Goal: Find specific page/section: Find specific page/section

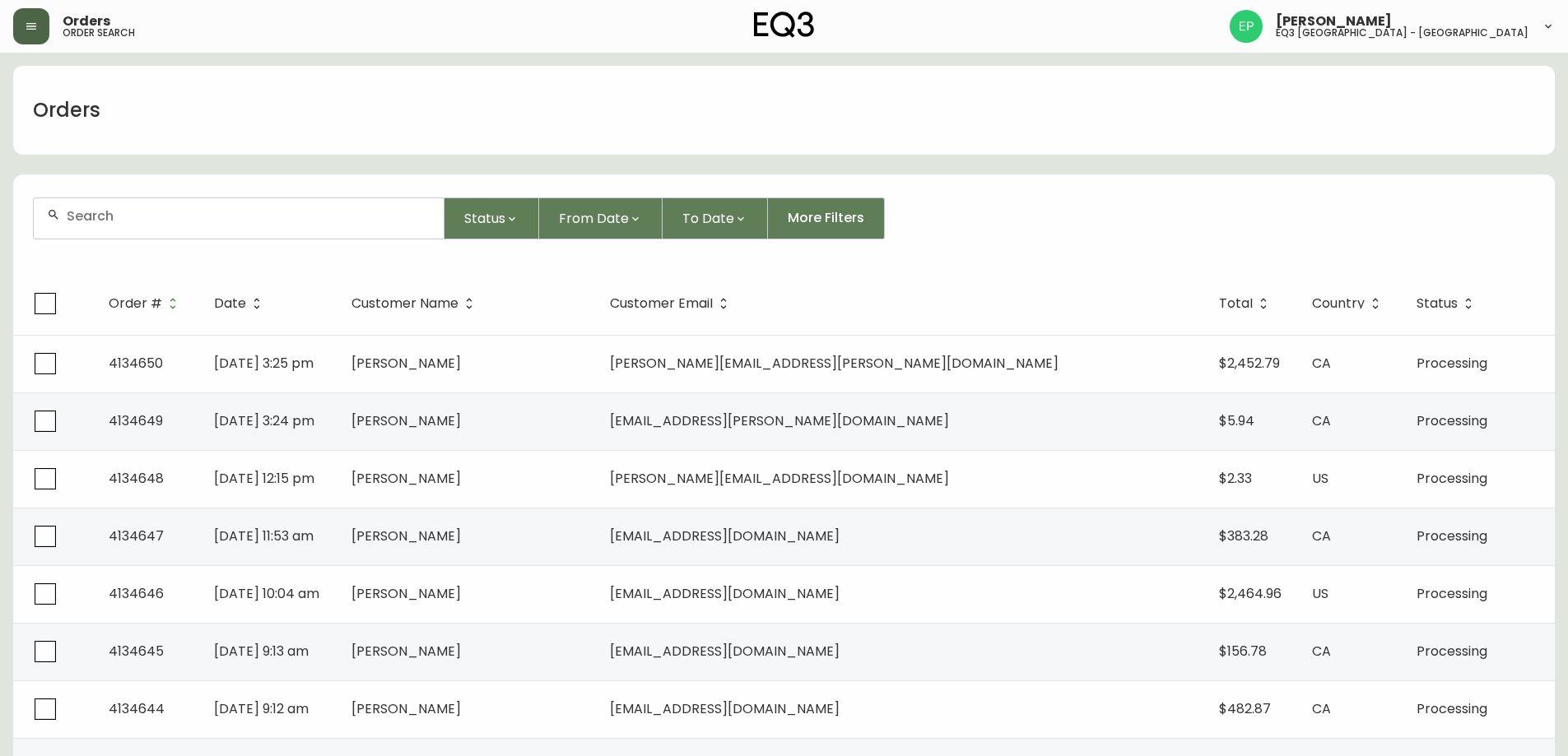
click at [32, 26] on icon "button" at bounding box center [31, 26] width 10 height 7
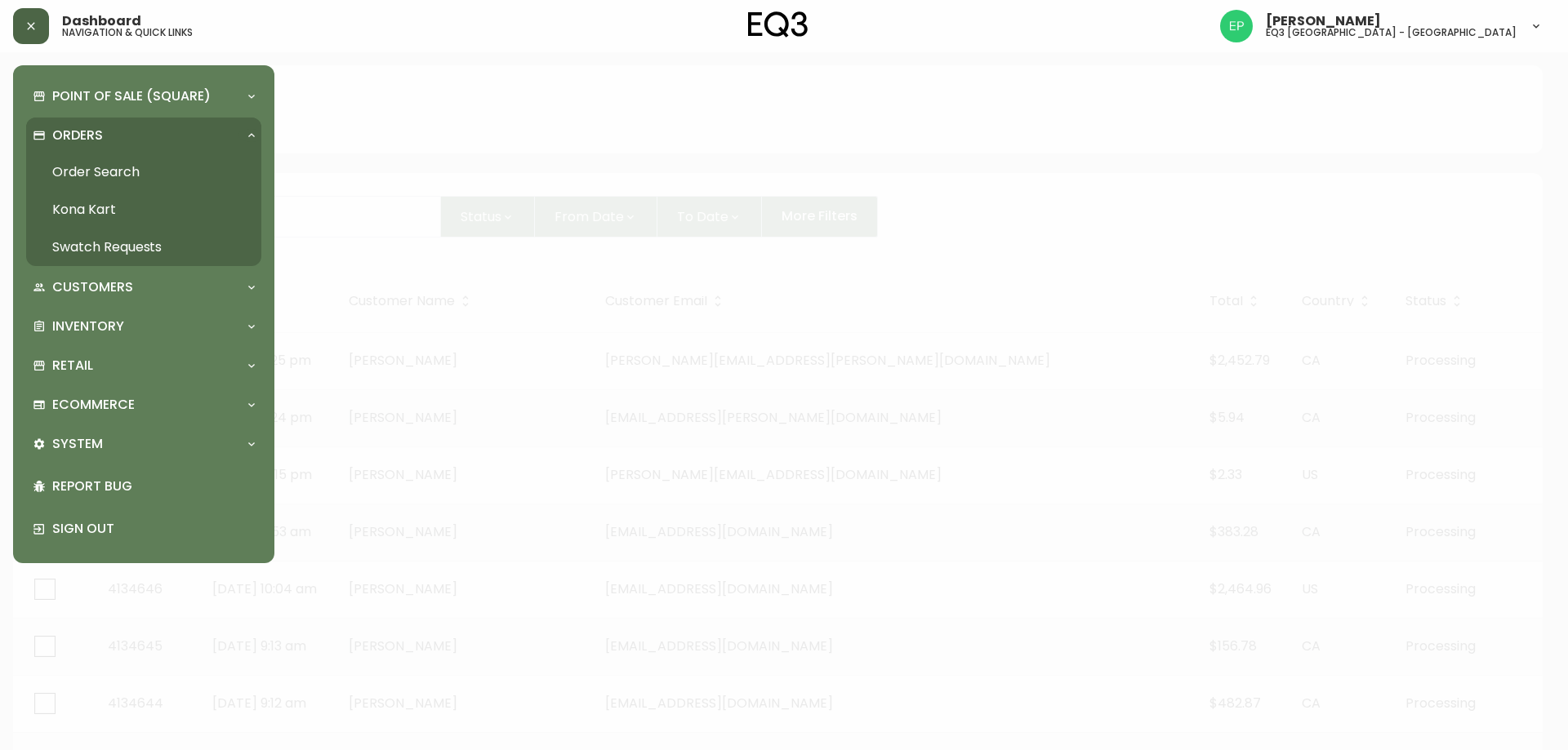
click at [112, 174] on link "Order Search" at bounding box center [143, 172] width 236 height 38
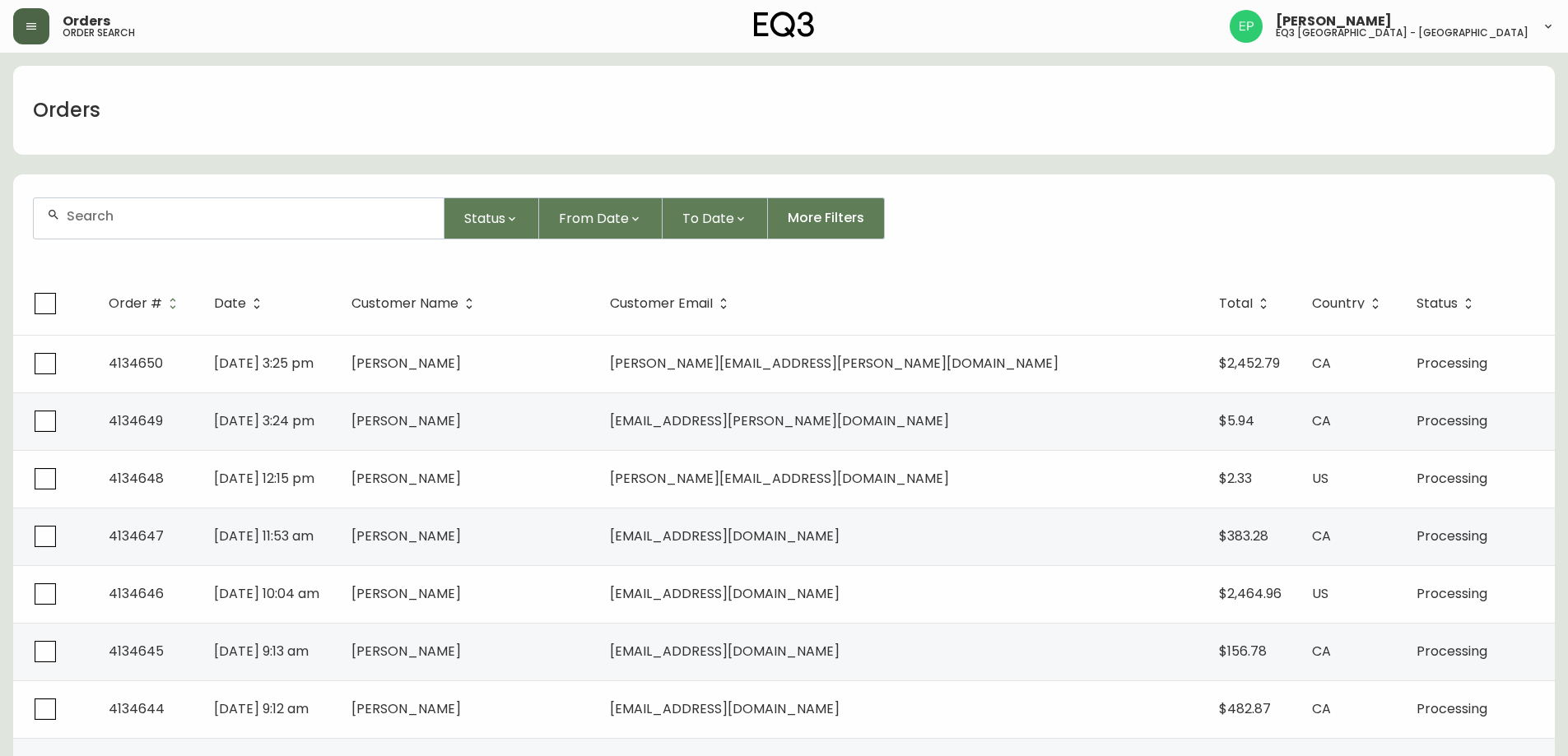
click at [29, 18] on button "button" at bounding box center [31, 26] width 36 height 36
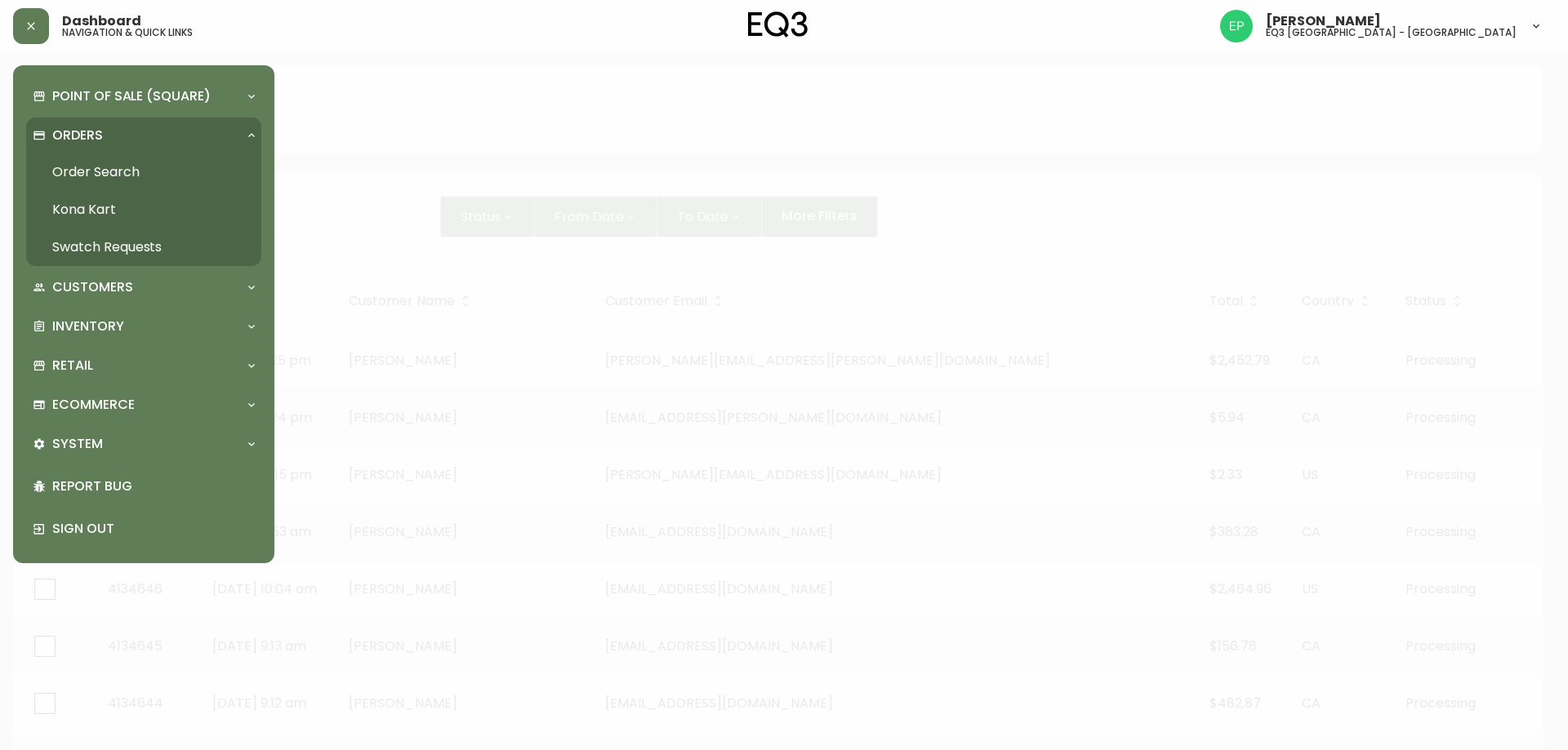
click at [95, 163] on link "Order Search" at bounding box center [143, 172] width 236 height 38
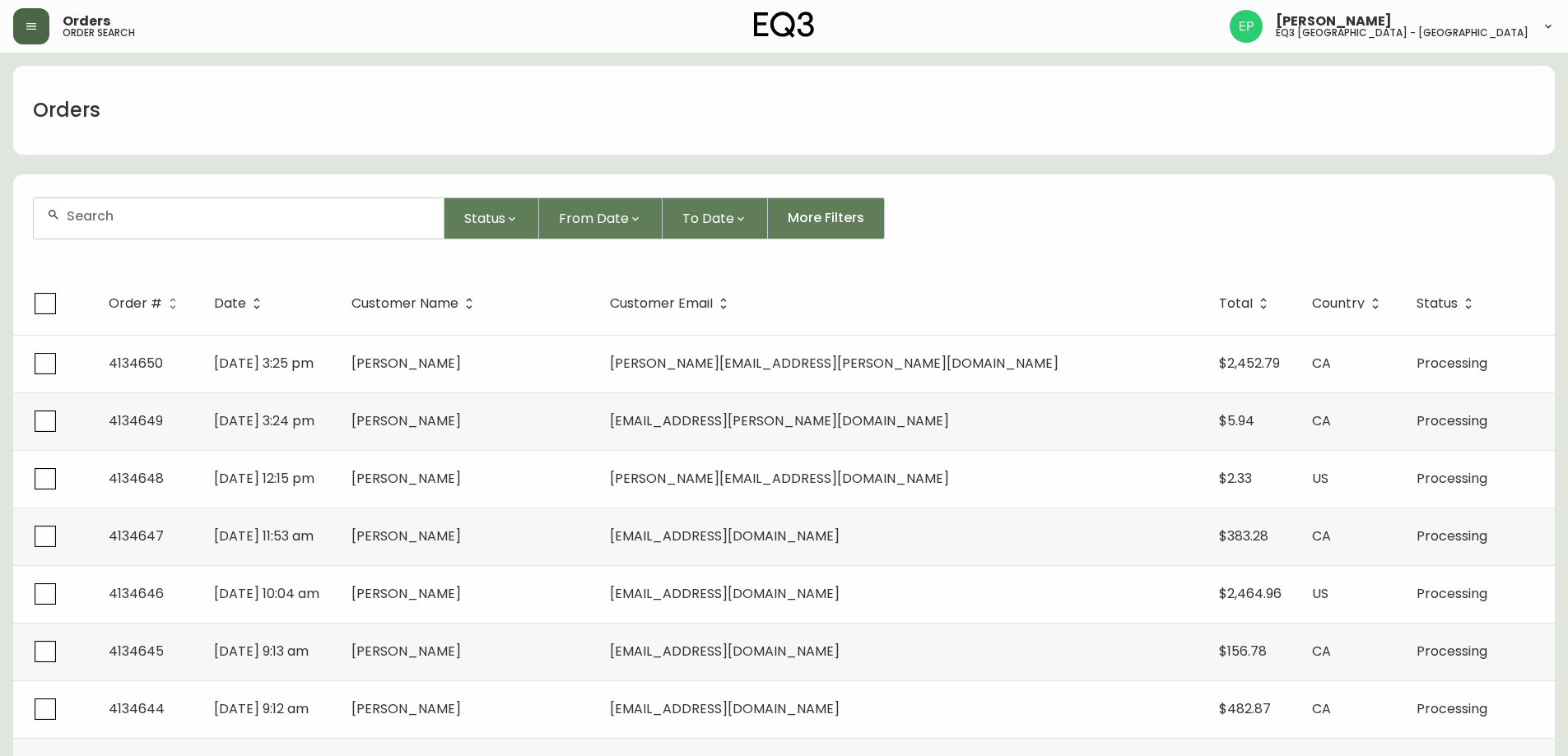
drag, startPoint x: 18, startPoint y: 22, endPoint x: 22, endPoint y: 34, distance: 12.6
click at [19, 23] on button "button" at bounding box center [31, 26] width 36 height 36
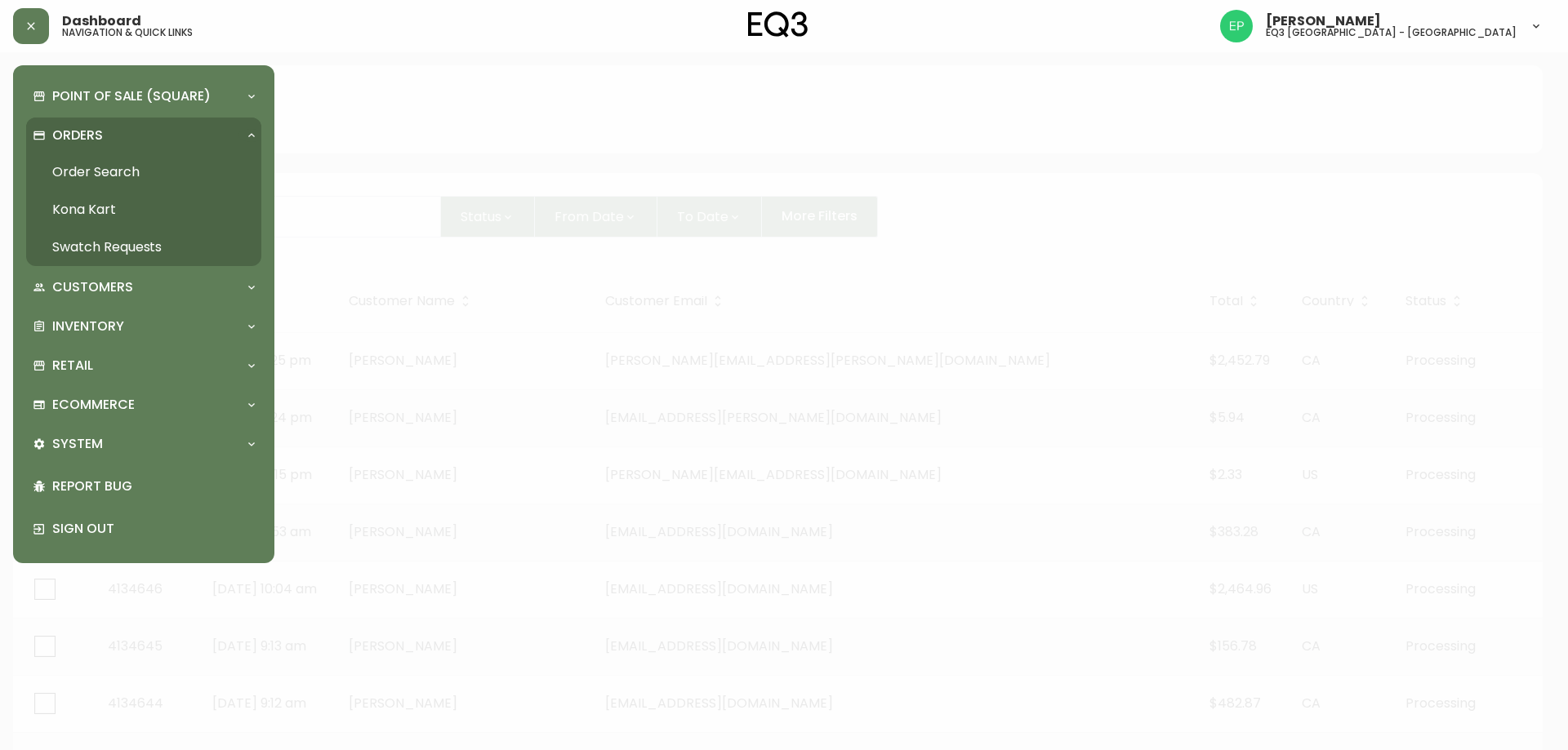
click at [66, 347] on div "Point of Sale (Square) Payments Virtual Terminal Transactions Search Terminals …" at bounding box center [143, 314] width 236 height 472
click at [75, 363] on p "Retail" at bounding box center [73, 365] width 41 height 18
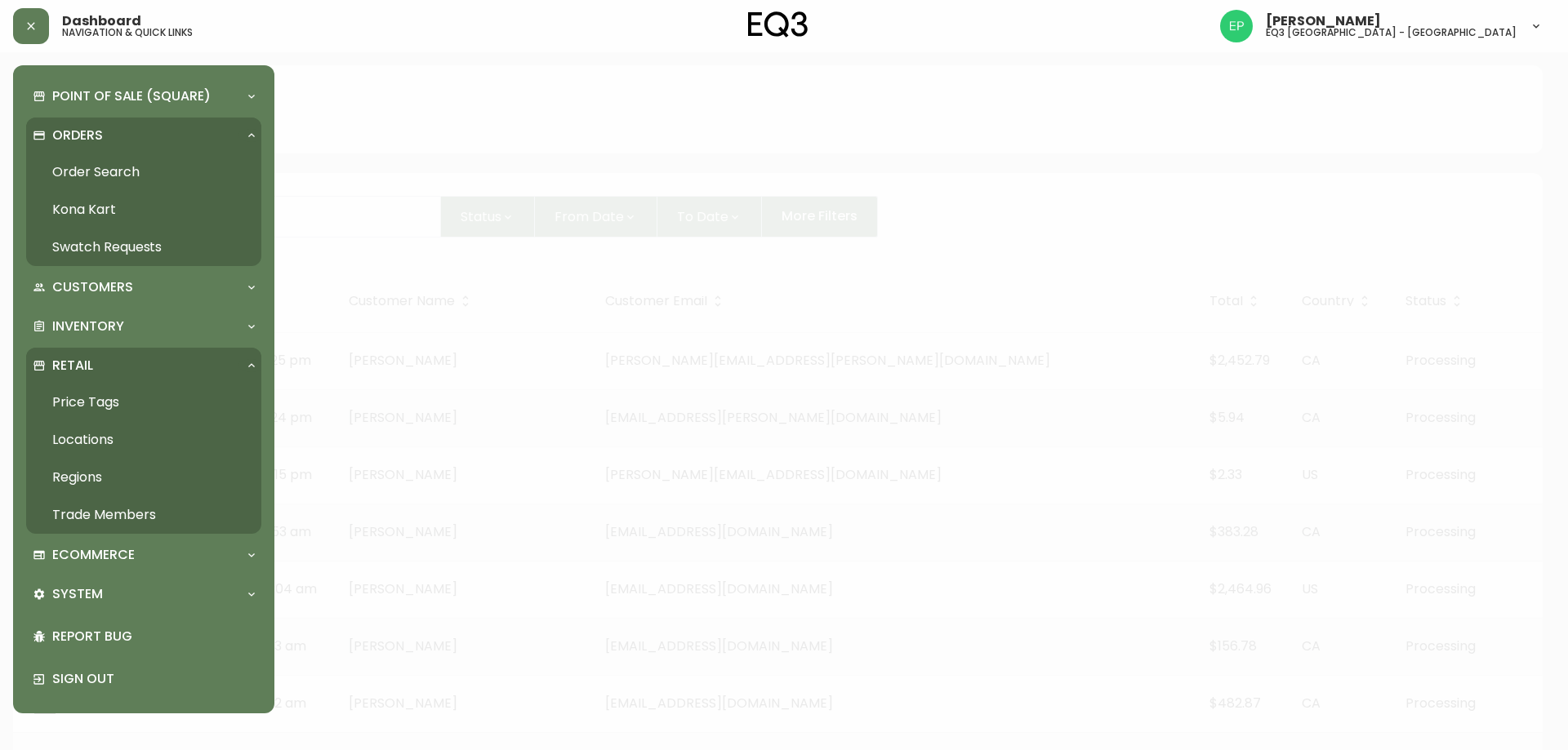
click at [94, 505] on link "Trade Members" at bounding box center [143, 514] width 236 height 38
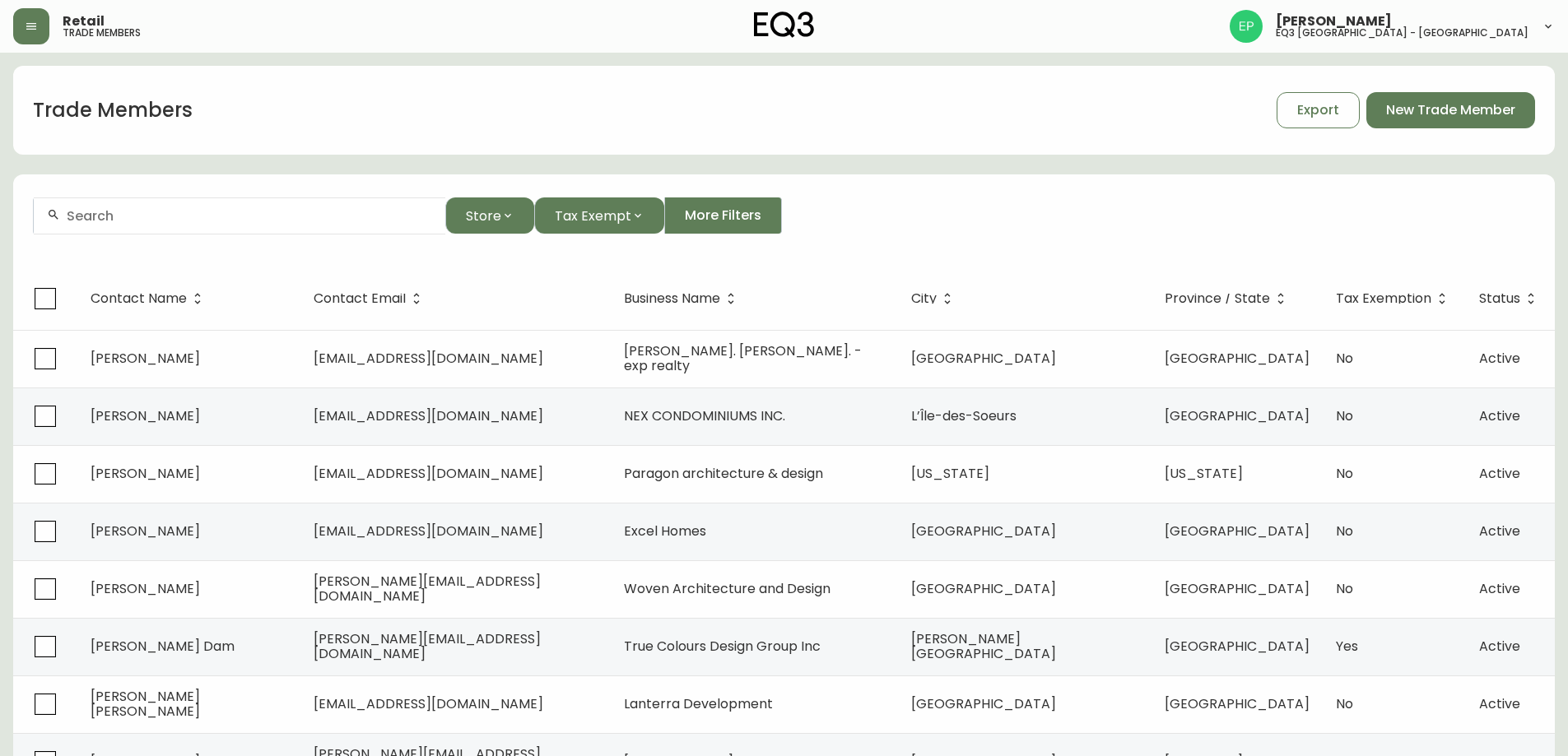
click at [218, 207] on div at bounding box center [239, 216] width 412 height 37
type input "CARGAIR"
click at [14, 19] on button "button" at bounding box center [31, 26] width 36 height 36
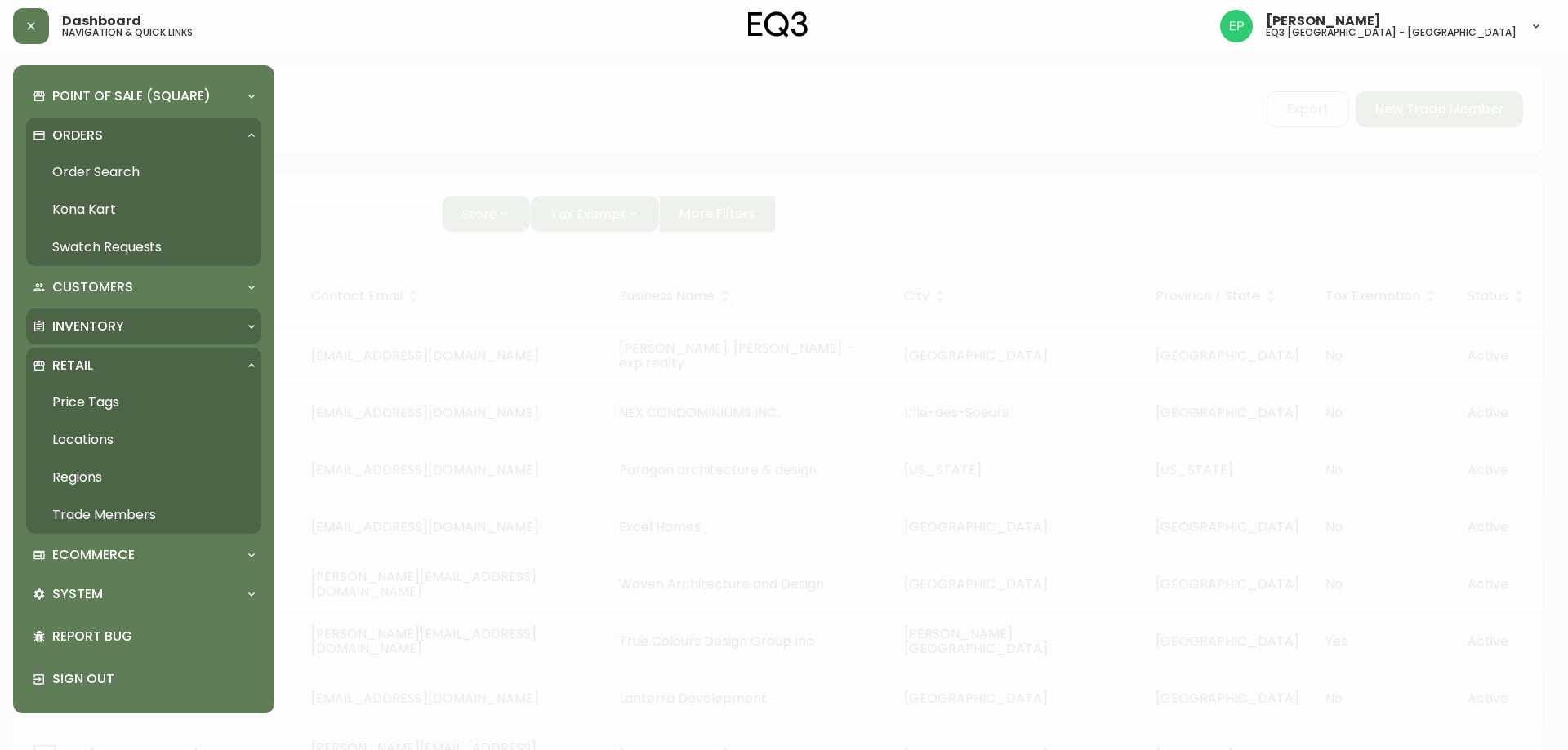
click at [103, 330] on p "Inventory" at bounding box center [89, 326] width 72 height 18
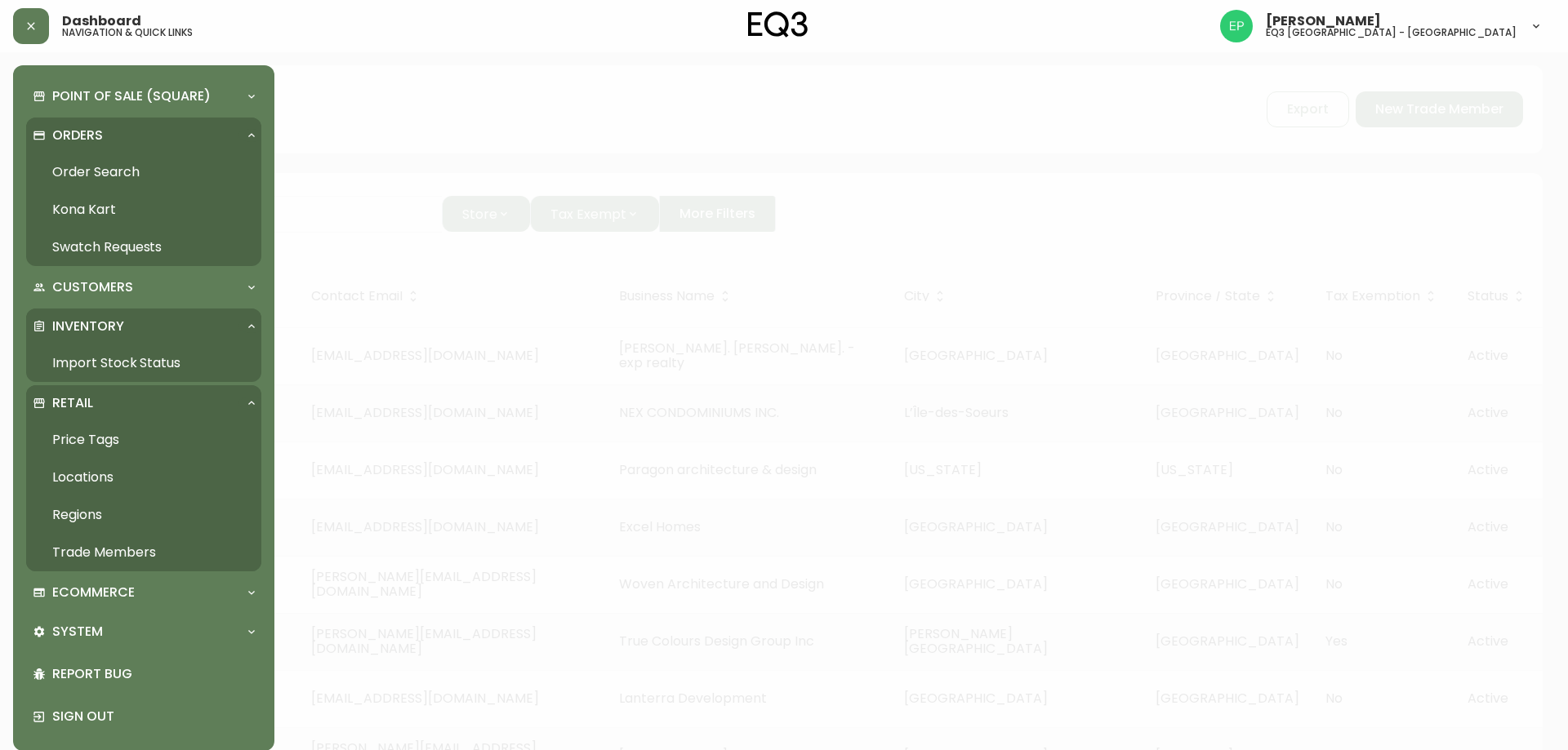
click at [103, 362] on link "Import Stock Status" at bounding box center [143, 363] width 236 height 38
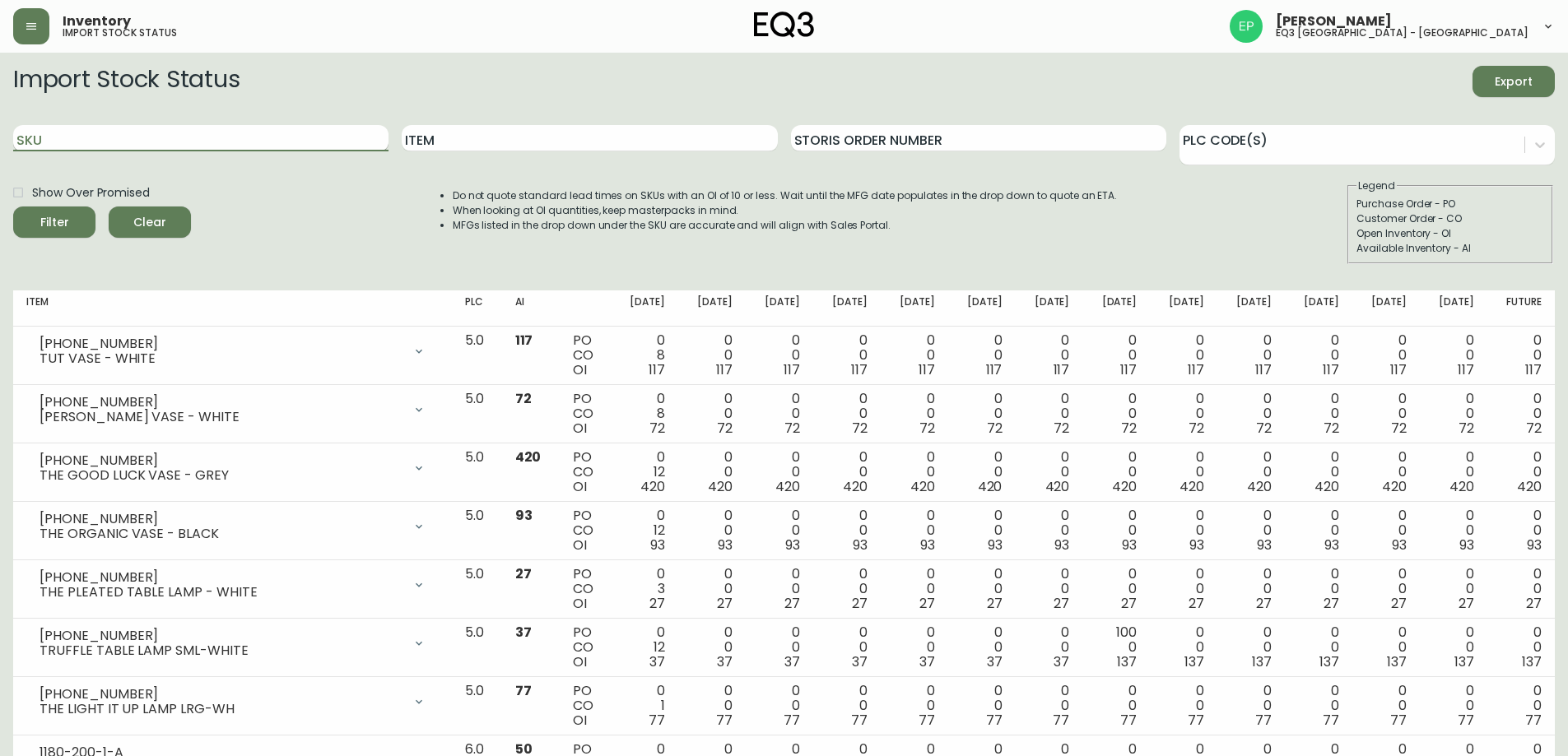
click at [193, 144] on input "SKU" at bounding box center [200, 138] width 375 height 26
paste input "[PHONE_NUMBER]"
type input "[PHONE_NUMBER]"
click at [13, 207] on button "Filter" at bounding box center [54, 223] width 82 height 32
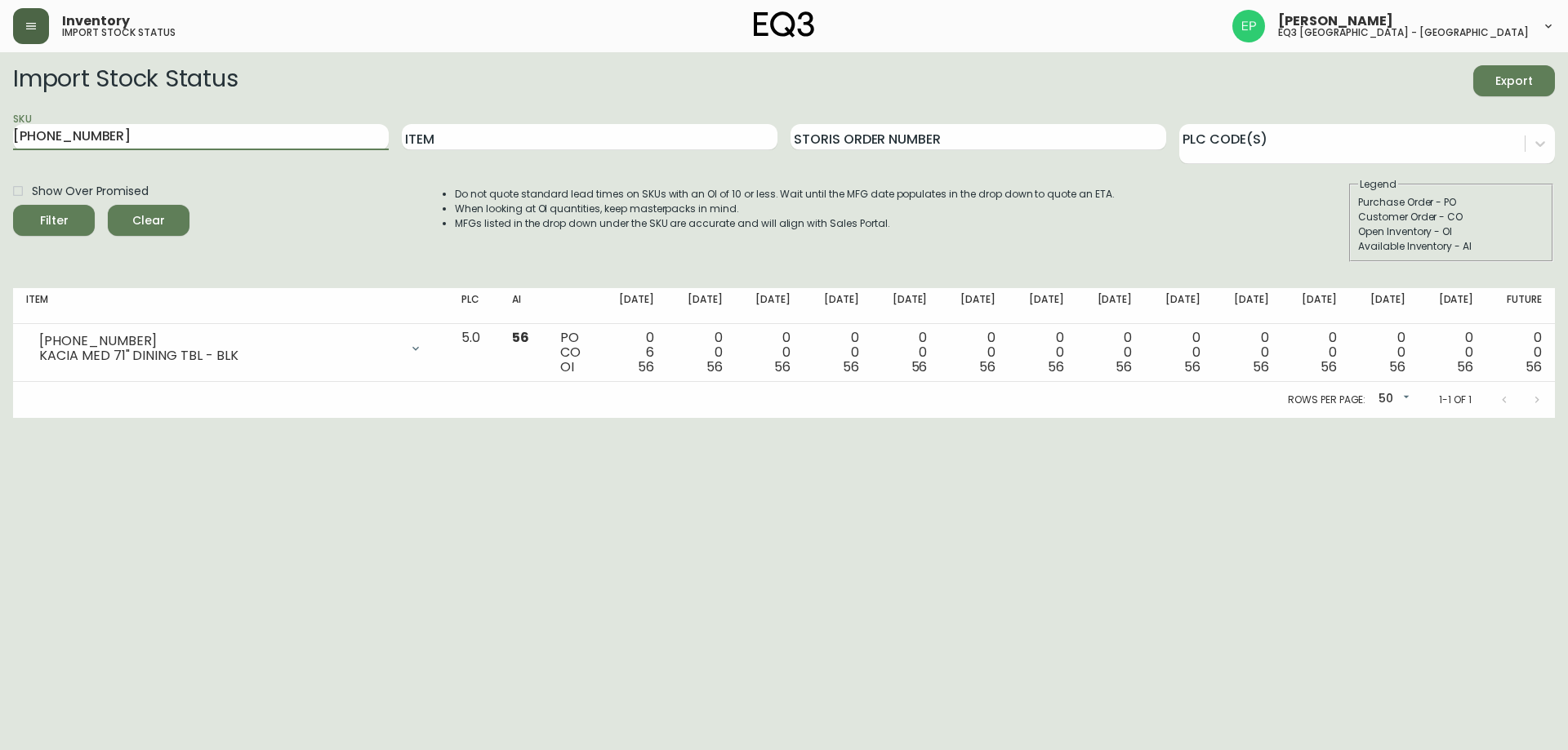
drag, startPoint x: 32, startPoint y: 18, endPoint x: 43, endPoint y: 50, distance: 33.8
click at [32, 23] on button "button" at bounding box center [30, 26] width 36 height 36
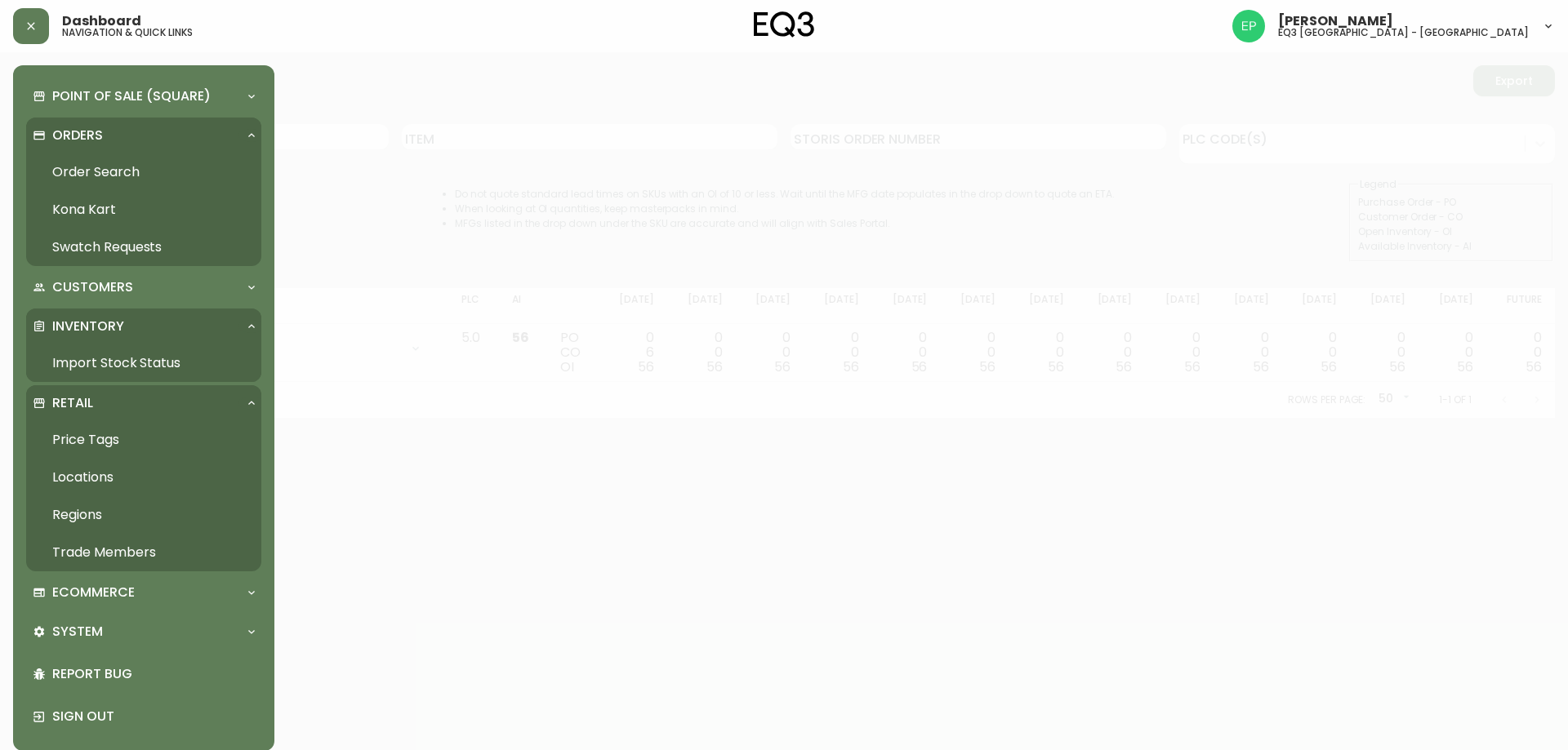
click at [68, 176] on link "Order Search" at bounding box center [143, 172] width 236 height 38
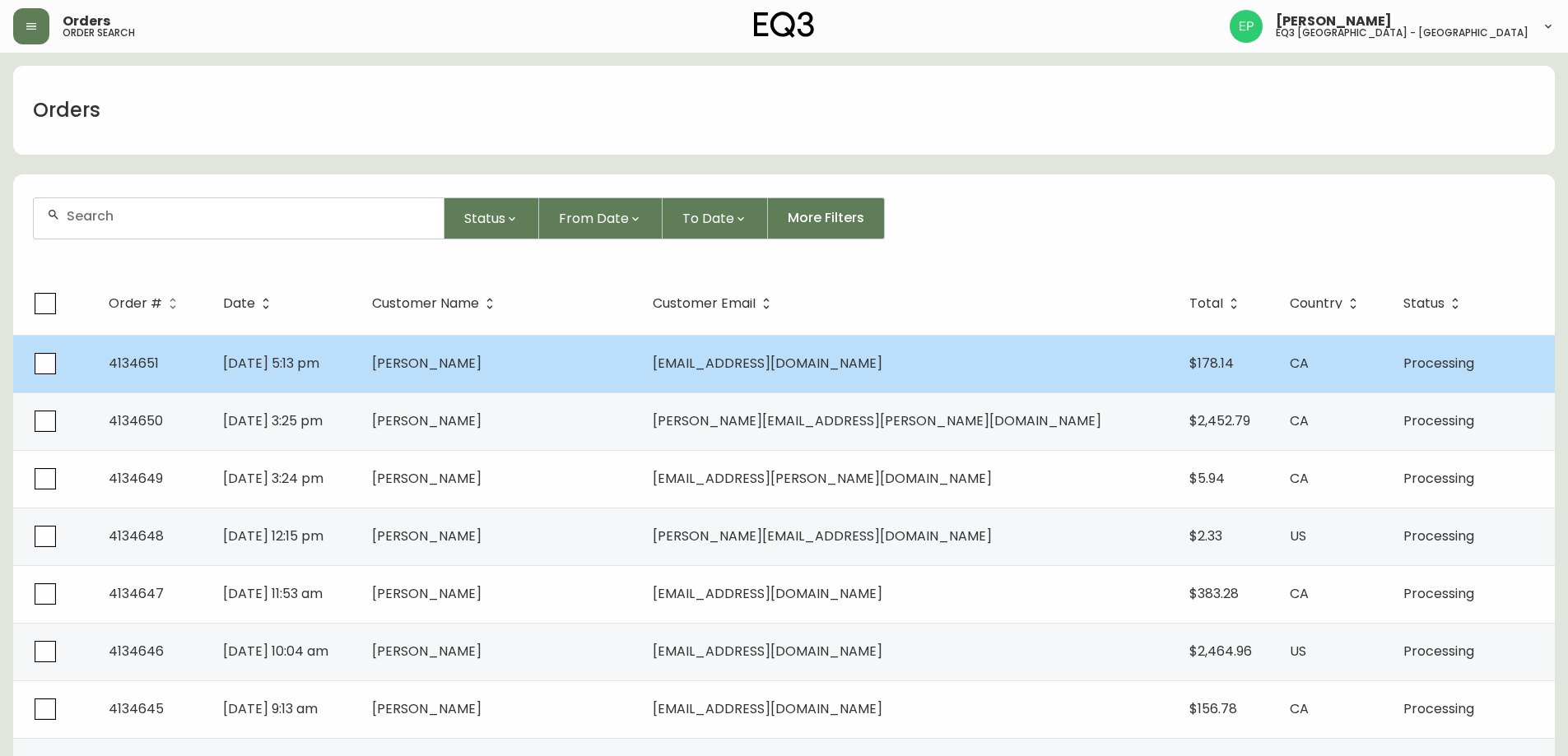
click at [621, 370] on td "[PERSON_NAME]" at bounding box center [498, 364] width 280 height 58
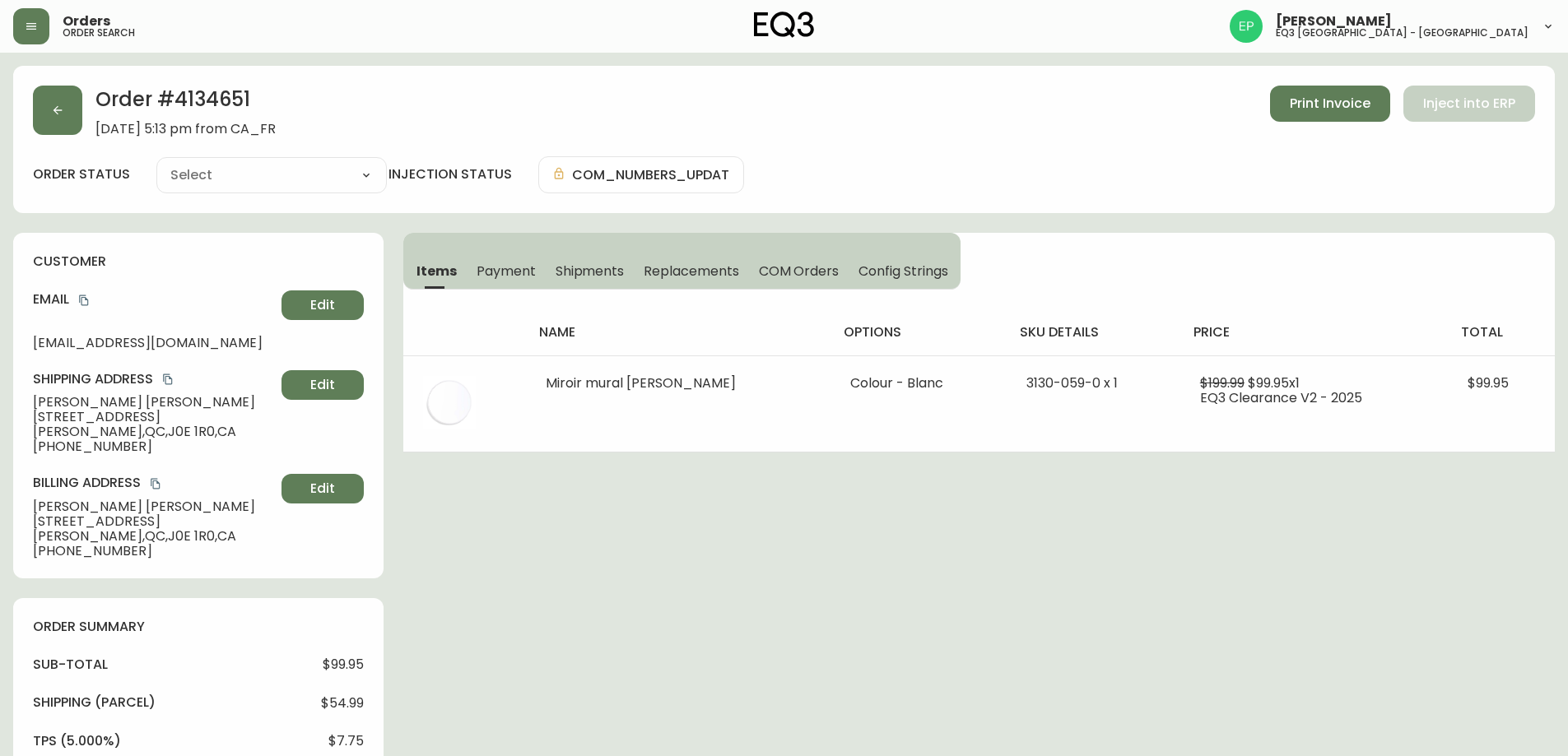
type input "Processing"
select select "PROCESSING"
click at [26, 26] on icon "button" at bounding box center [31, 26] width 10 height 7
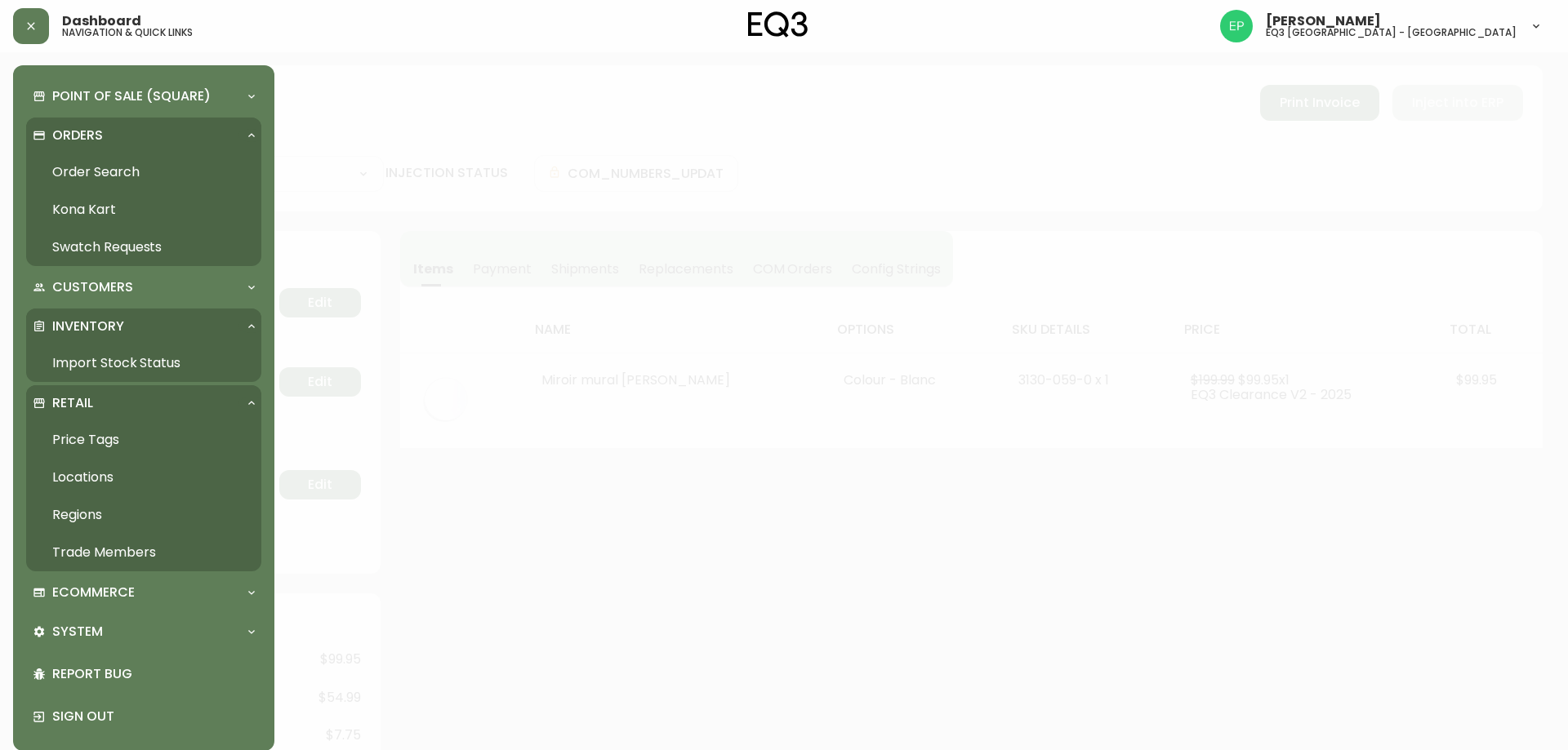
click at [79, 183] on link "Order Search" at bounding box center [143, 172] width 236 height 38
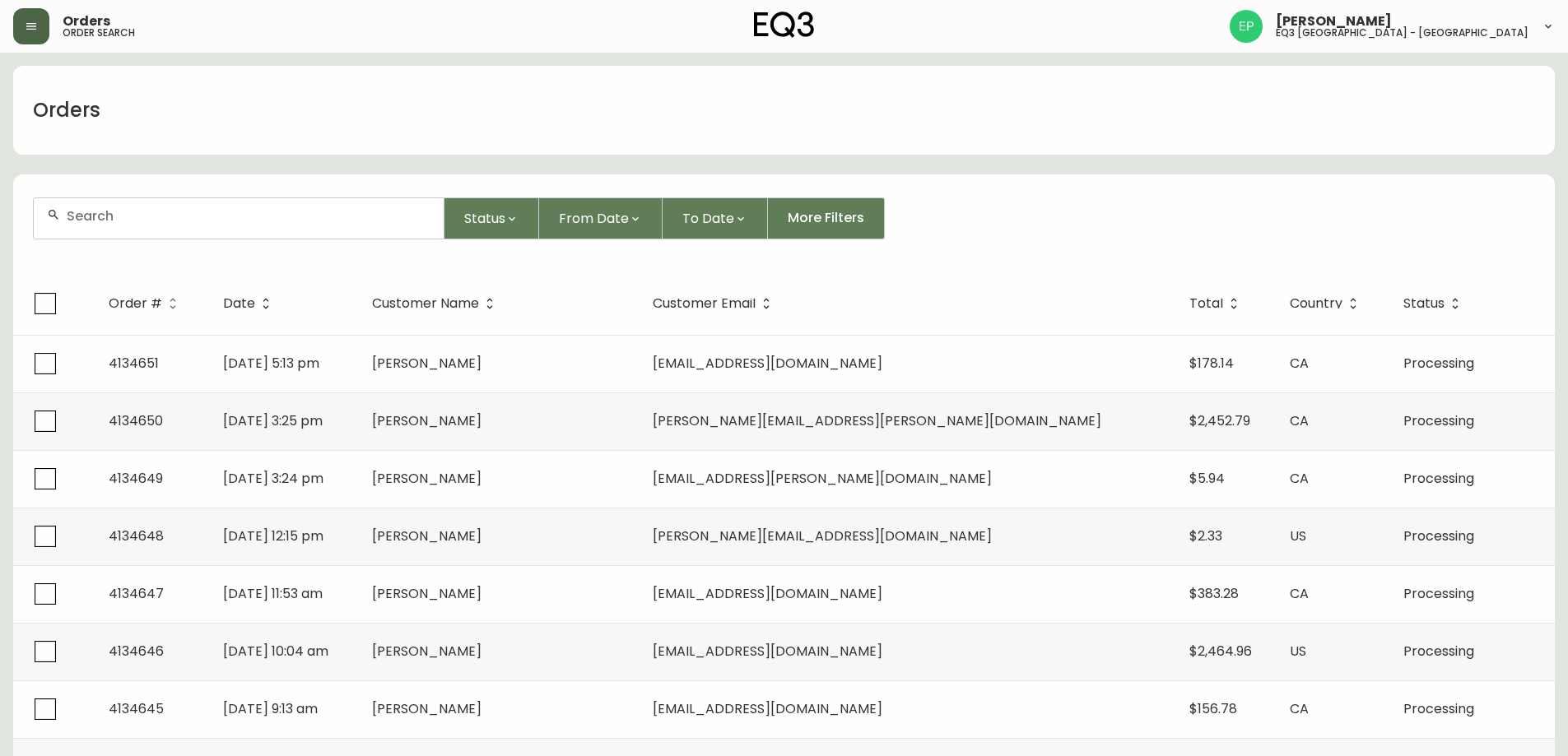
click at [40, 15] on button "button" at bounding box center [31, 26] width 36 height 36
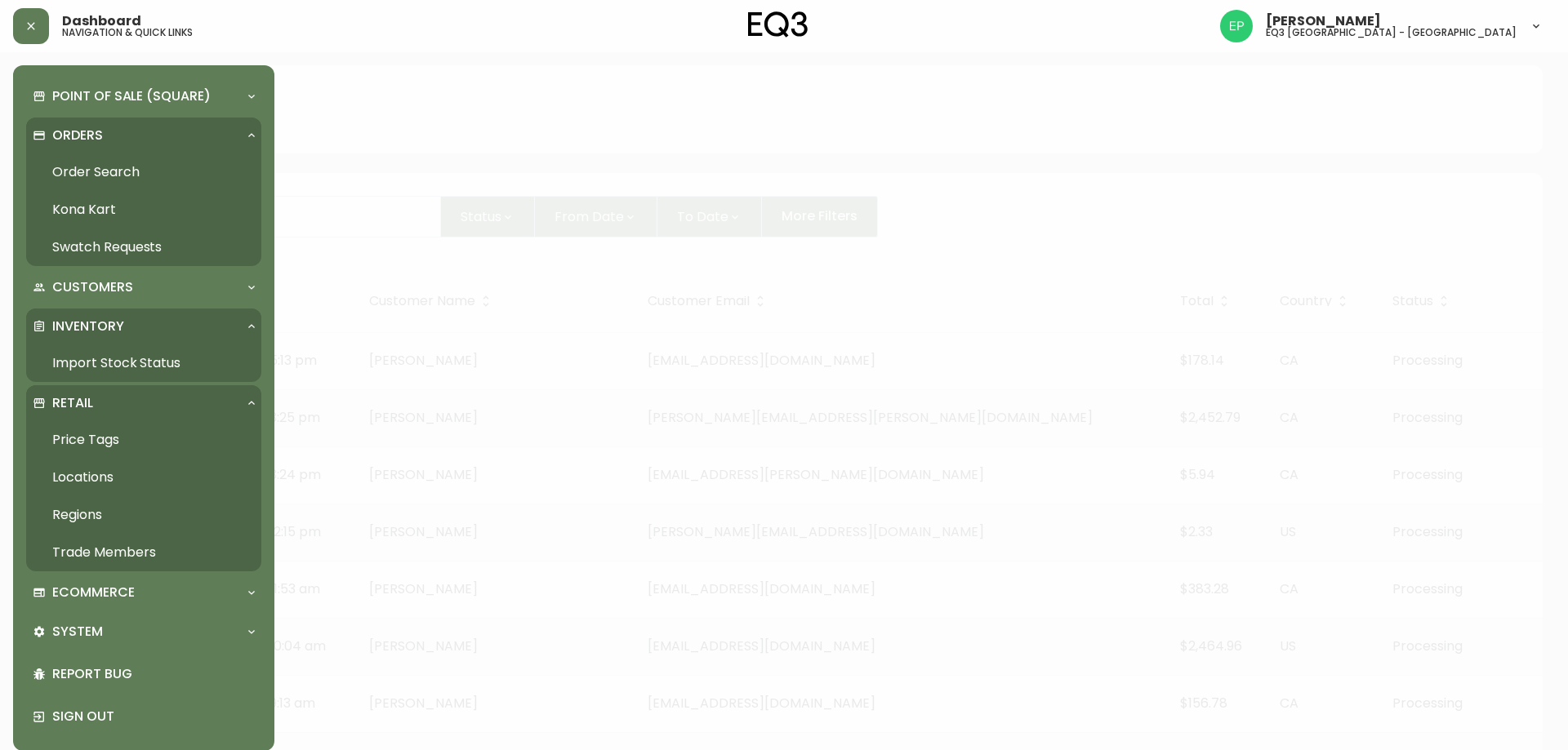
click at [83, 162] on link "Order Search" at bounding box center [143, 172] width 236 height 38
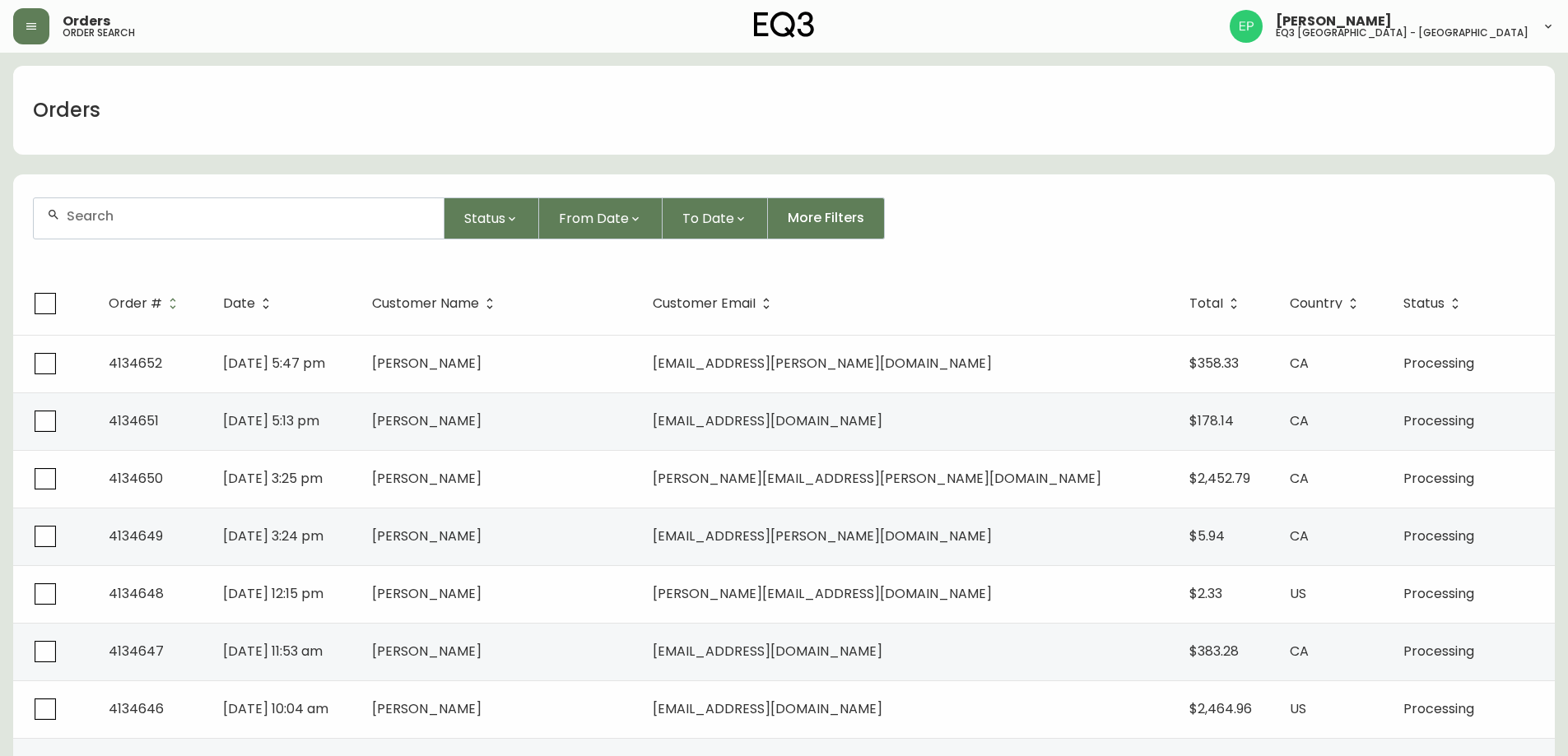
click at [34, 27] on icon "button" at bounding box center [32, 26] width 13 height 13
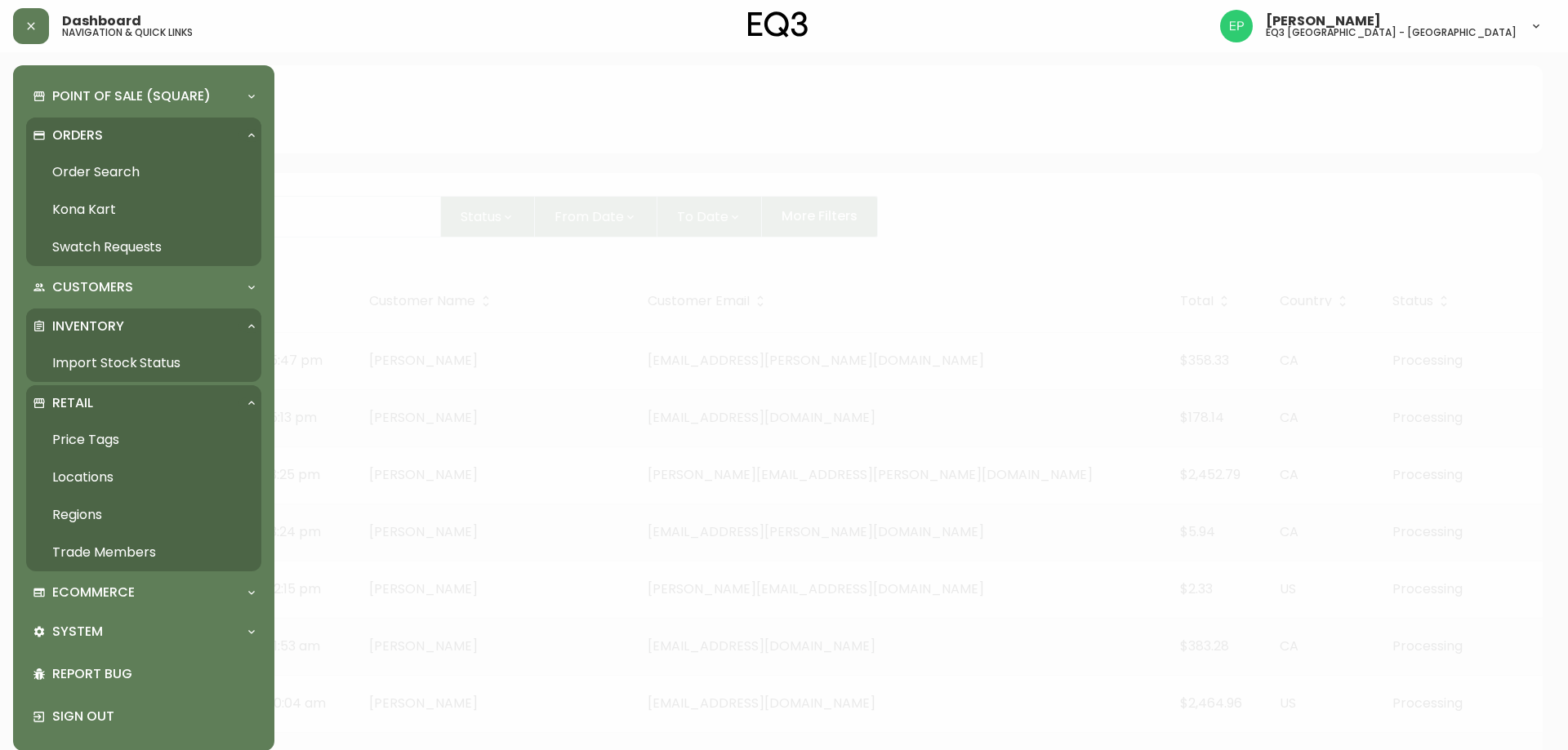
click at [57, 164] on link "Order Search" at bounding box center [143, 172] width 236 height 38
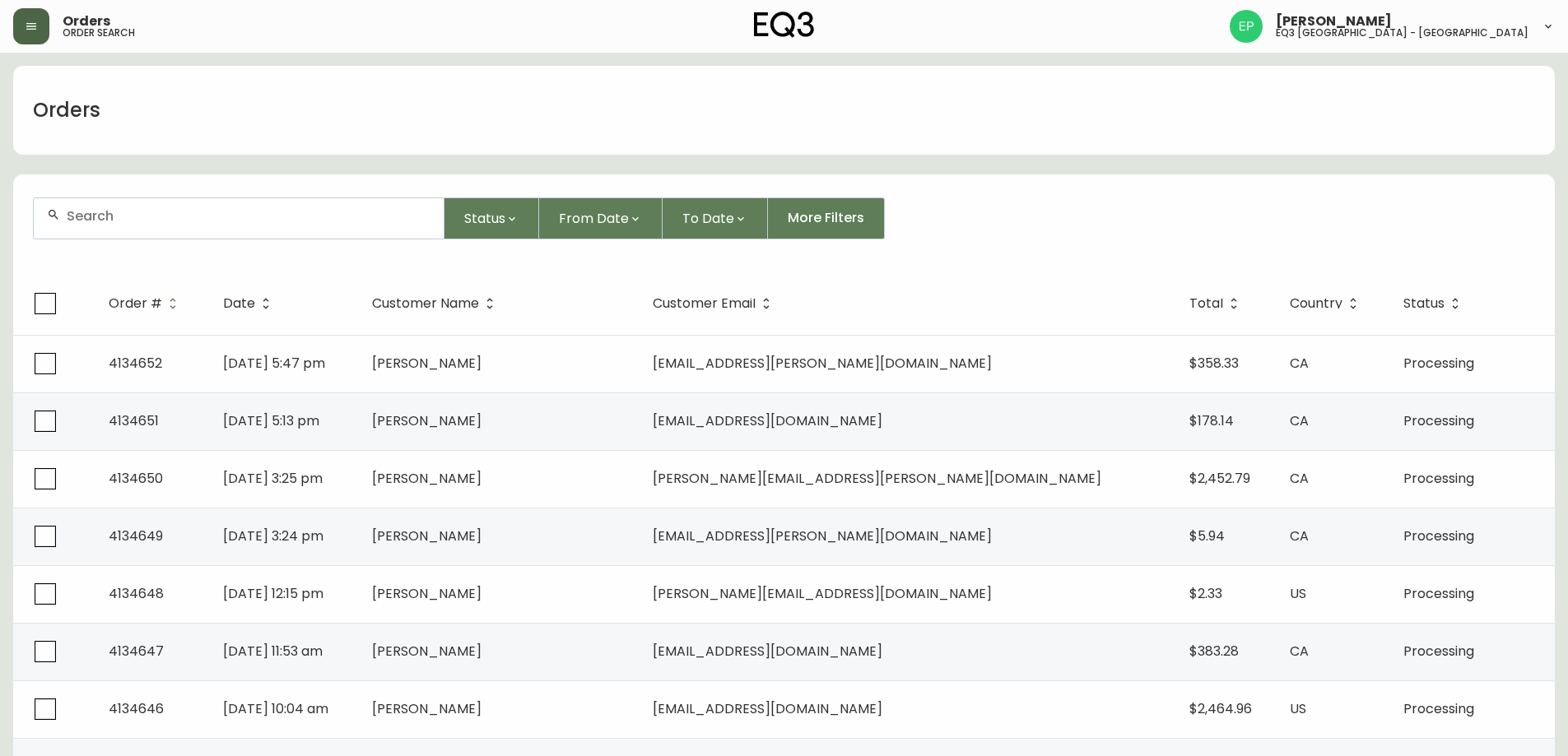
click at [47, 34] on button "button" at bounding box center [31, 26] width 36 height 36
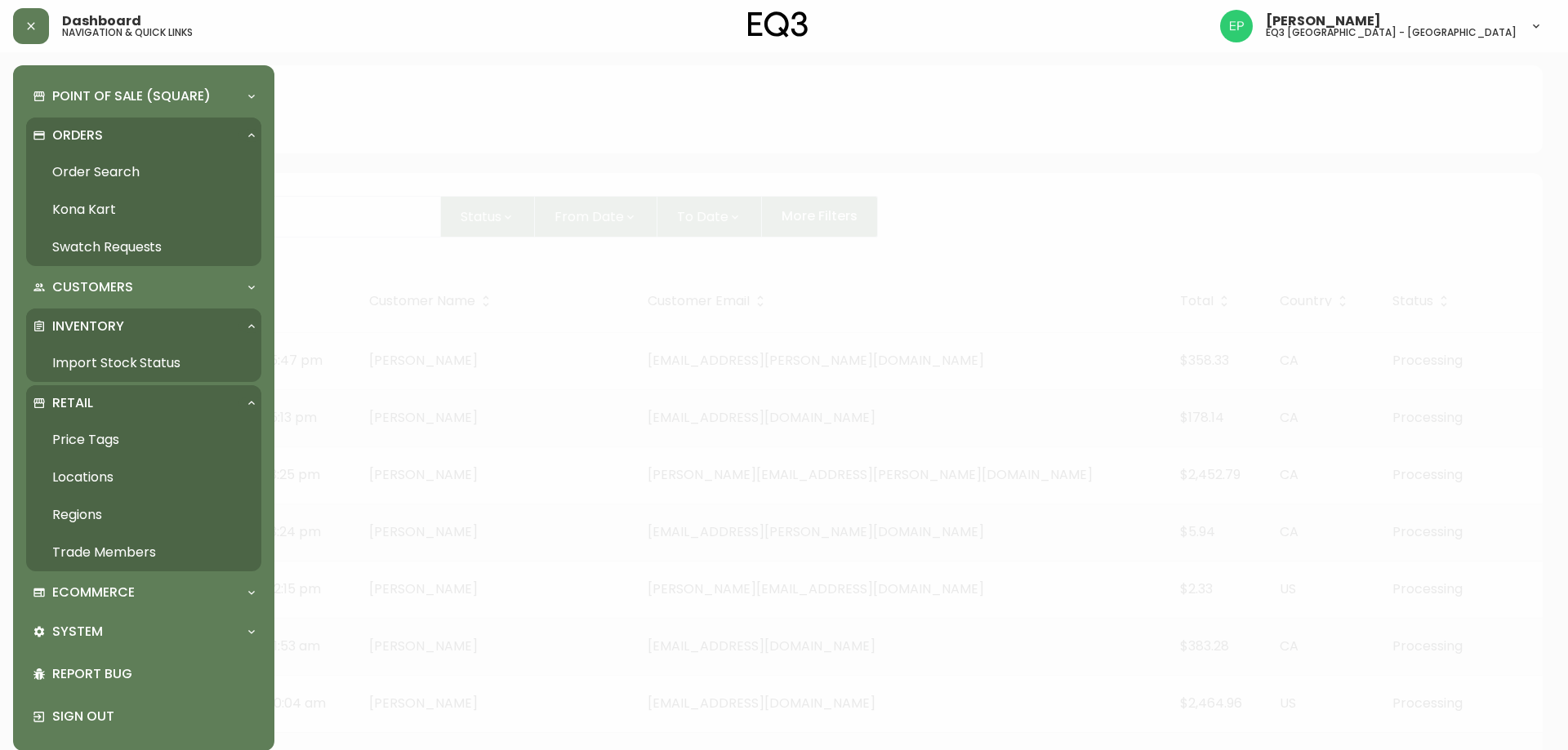
click at [127, 169] on link "Order Search" at bounding box center [143, 172] width 236 height 38
